Goal: Register for event/course

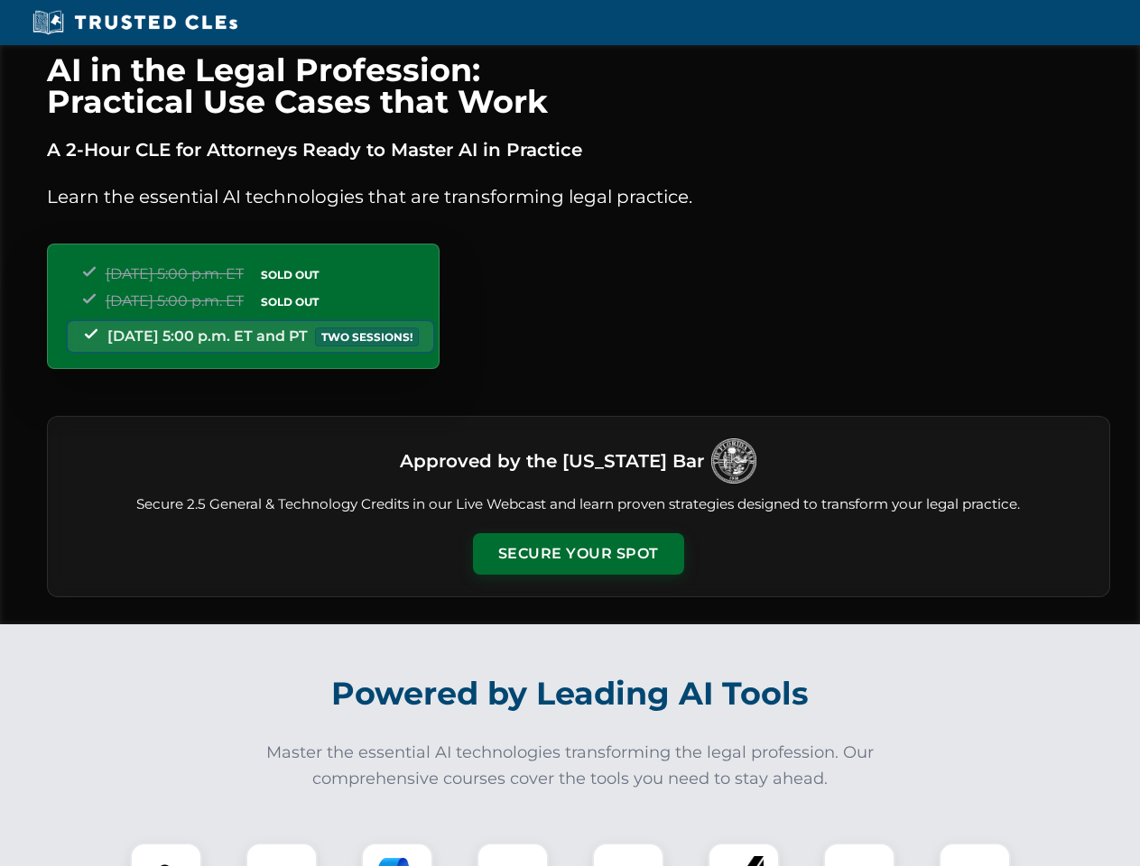
click at [578, 554] on button "Secure Your Spot" at bounding box center [578, 554] width 211 height 42
click at [166, 855] on img at bounding box center [166, 879] width 52 height 52
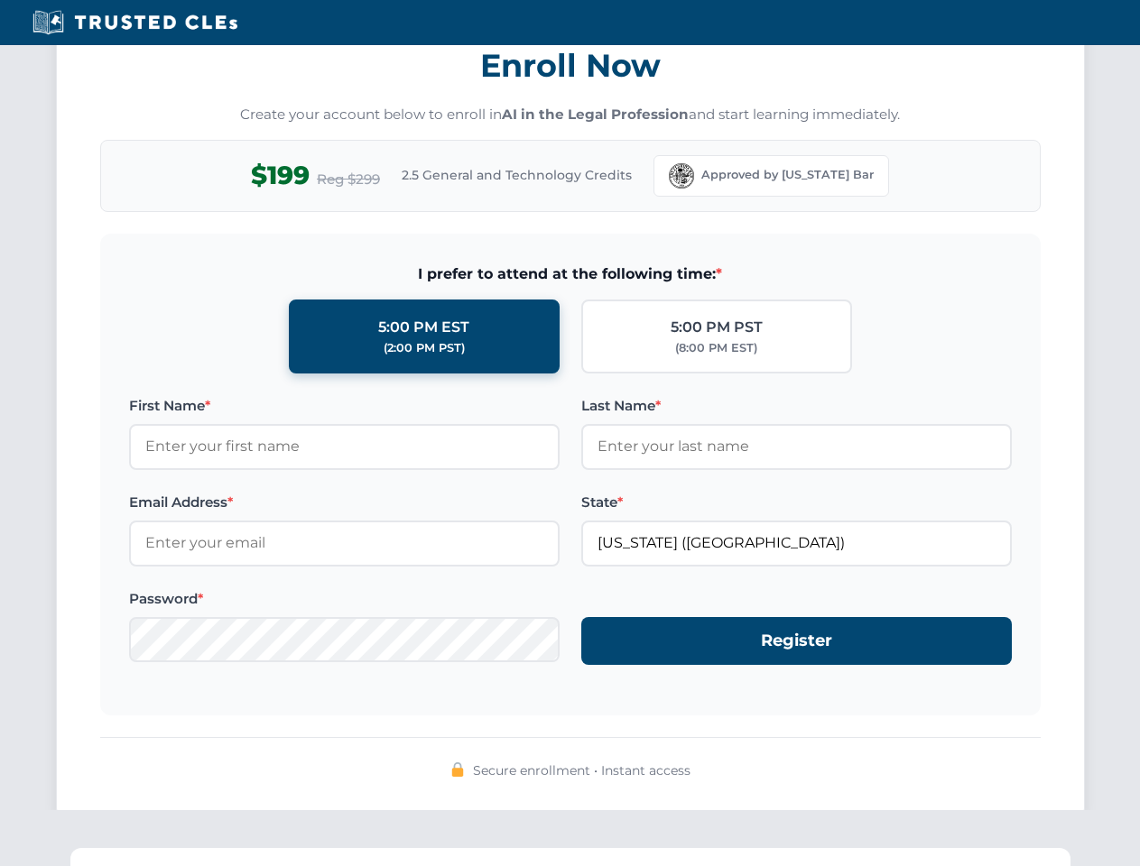
scroll to position [1772, 0]
